Goal: Find specific page/section: Find specific page/section

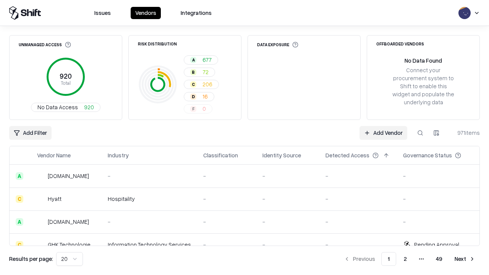
click at [244, 137] on div "Add Filter Add Vendor 971 items" at bounding box center [244, 133] width 470 height 14
click at [30, 133] on html "Issues Vendors Integrations Unmanaged Access 920 Total No Data Access 920 Risk …" at bounding box center [244, 137] width 489 height 275
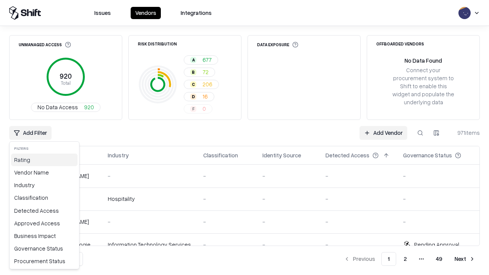
click at [44, 160] on div "Rating" at bounding box center [44, 159] width 66 height 13
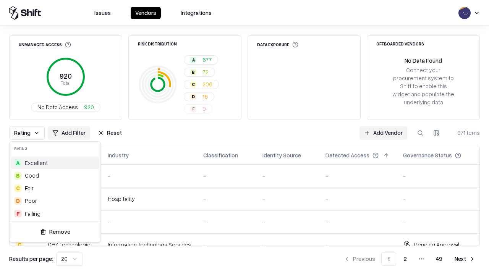
click at [244, 137] on html "Issues Vendors Integrations Unmanaged Access 920 Total No Data Access 920 Risk …" at bounding box center [244, 137] width 489 height 275
click at [244, 137] on div "Rating Add Filter Reset Add Vendor 971 items" at bounding box center [244, 133] width 470 height 14
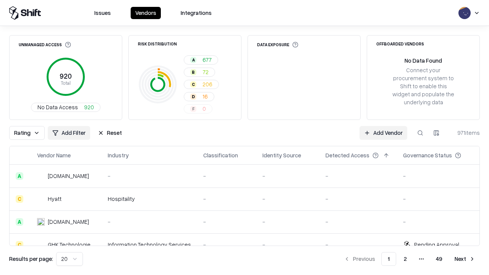
click at [110, 133] on button "Reset" at bounding box center [109, 133] width 33 height 14
click at [244, 137] on div "Rating Add Filter Reset Add Vendor 971 items" at bounding box center [244, 133] width 470 height 14
click at [30, 133] on html "Issues Vendors Integrations Unmanaged Access 920 Total No Data Access 920 Risk …" at bounding box center [244, 137] width 489 height 275
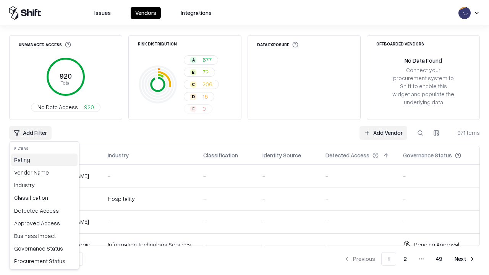
click at [44, 160] on div "Rating" at bounding box center [44, 159] width 66 height 13
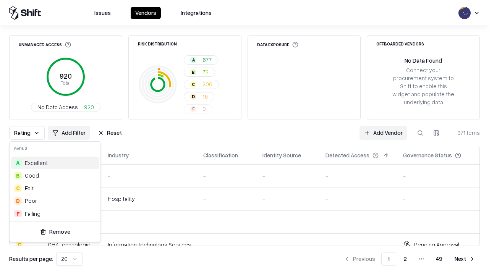
click at [55, 213] on div "F Failing" at bounding box center [55, 213] width 88 height 13
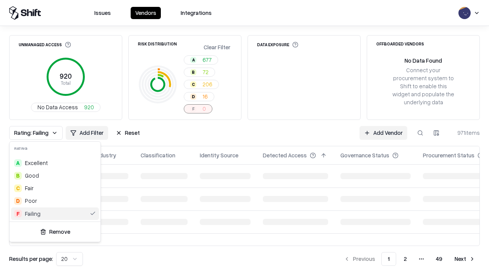
click at [244, 137] on html "Issues Vendors Integrations Unmanaged Access 920 Total No Data Access 920 Risk …" at bounding box center [244, 137] width 489 height 275
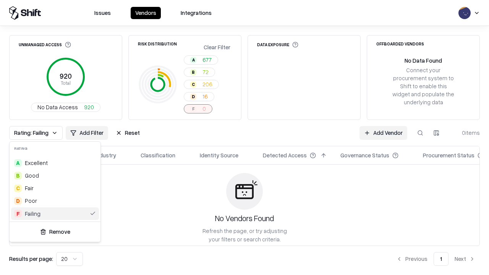
click at [244, 137] on div "Rating: Failing Add Filter Reset Add Vendor 0 items" at bounding box center [244, 133] width 470 height 14
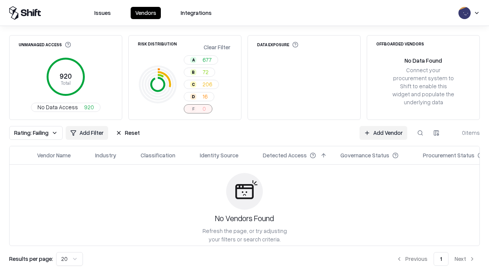
click at [128, 133] on button "Reset" at bounding box center [127, 133] width 33 height 14
click at [244, 137] on div "Add Filter Add Vendor 0 items" at bounding box center [244, 133] width 470 height 14
click at [30, 133] on html "Issues Vendors Integrations Unmanaged Access 920 Total No Data Access 920 Risk …" at bounding box center [244, 137] width 489 height 275
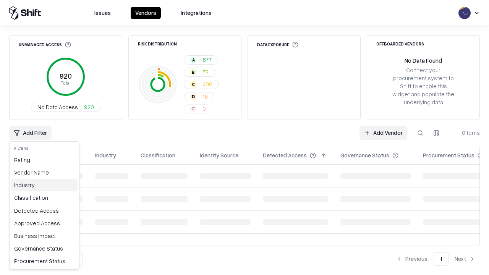
click at [44, 185] on div "Industry" at bounding box center [44, 185] width 66 height 13
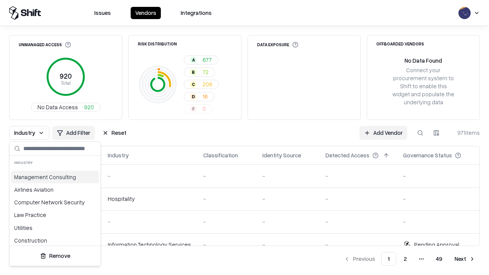
click at [244, 137] on html "Issues Vendors Integrations Unmanaged Access 920 Total No Data Access 920 Risk …" at bounding box center [244, 137] width 489 height 275
click at [244, 137] on div "Industry Add Filter Reset Add Vendor 971 items" at bounding box center [244, 133] width 470 height 14
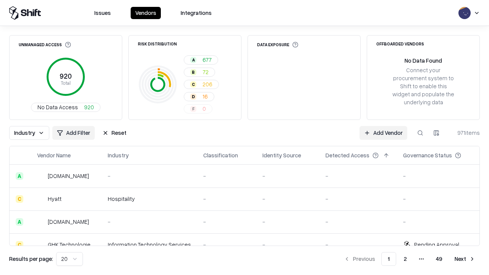
click at [114, 133] on button "Reset" at bounding box center [114, 133] width 33 height 14
click at [244, 137] on div "Industry Add Filter Reset Add Vendor 971 items" at bounding box center [244, 133] width 470 height 14
click at [30, 133] on html "Issues Vendors Integrations Unmanaged Access 920 Total No Data Access 920 Risk …" at bounding box center [244, 137] width 489 height 275
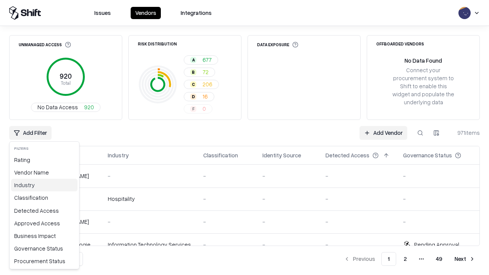
click at [44, 185] on div "Industry" at bounding box center [44, 185] width 66 height 13
